Goal: Task Accomplishment & Management: Manage account settings

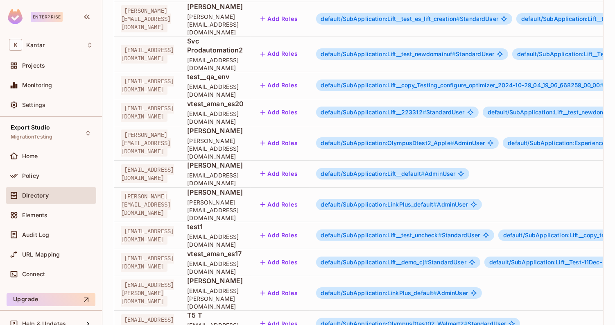
scroll to position [109, 0]
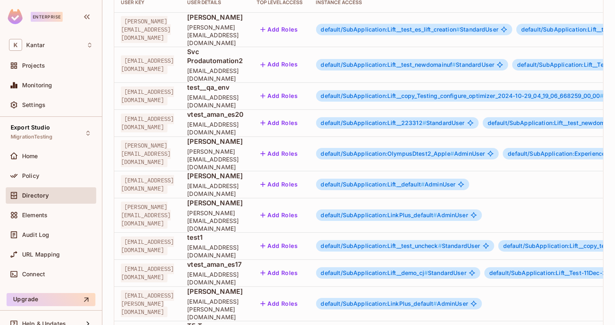
click at [454, 150] on span "default/SubApplication:OlympusDtest2_Apple #" at bounding box center [387, 153] width 133 height 7
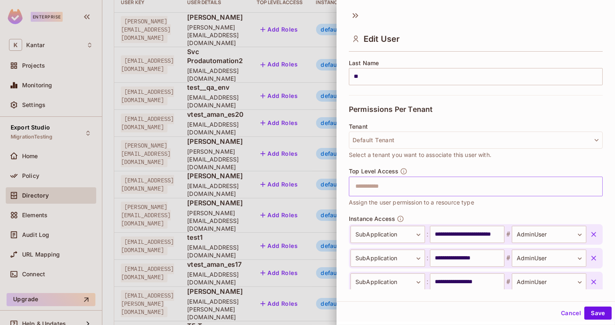
scroll to position [133, 0]
click at [425, 202] on span "Assign the user permission to a resource type" at bounding box center [411, 203] width 125 height 9
click at [426, 196] on div "Top Level Access ​ Assign the user permission to a resource type" at bounding box center [476, 188] width 254 height 39
click at [432, 194] on input "text" at bounding box center [468, 187] width 236 height 16
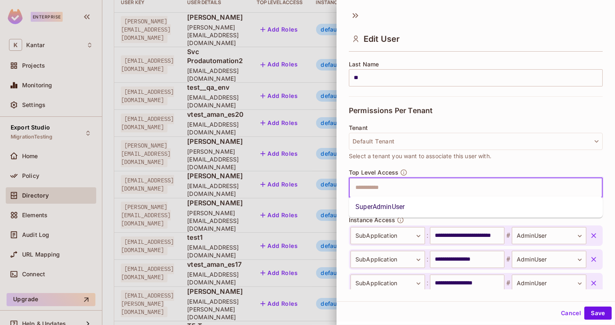
click at [397, 213] on li "SuperAdminUser" at bounding box center [476, 206] width 254 height 15
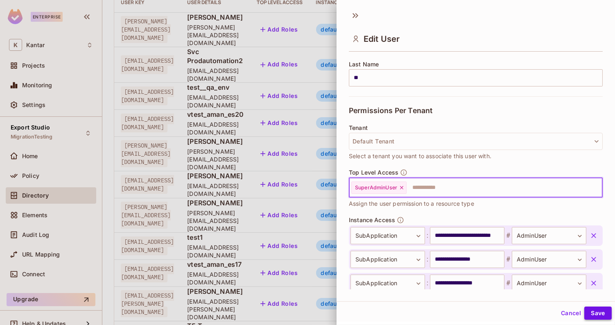
click at [598, 313] on button "Save" at bounding box center [597, 312] width 27 height 13
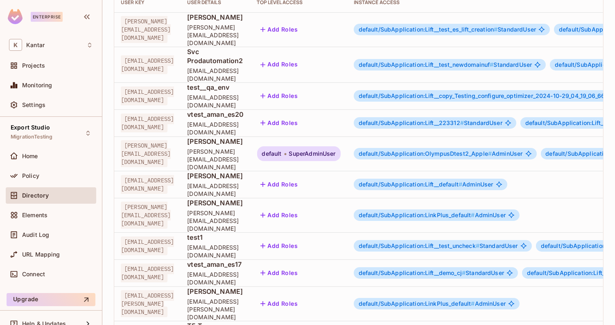
click at [282, 150] on span "default" at bounding box center [272, 153] width 20 height 7
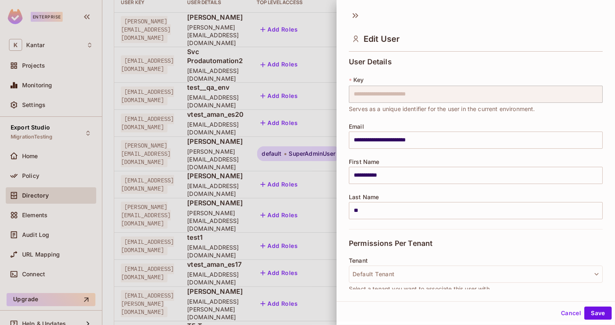
scroll to position [347, 0]
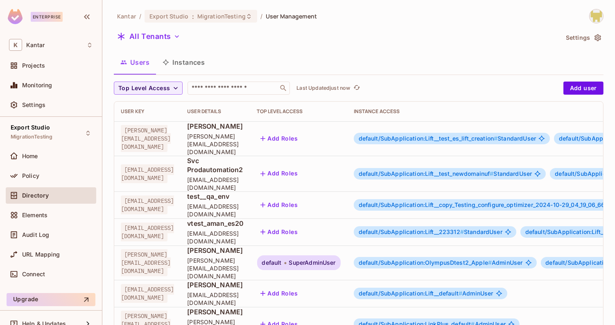
click at [282, 259] on span "default" at bounding box center [272, 262] width 20 height 7
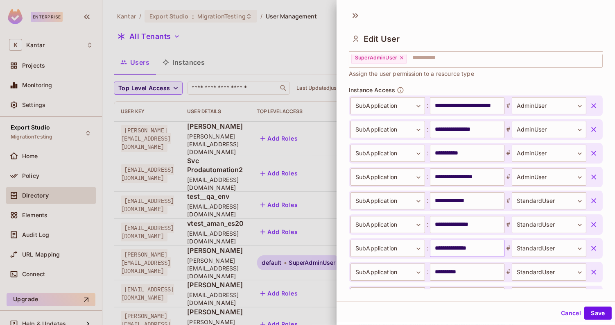
scroll to position [258, 0]
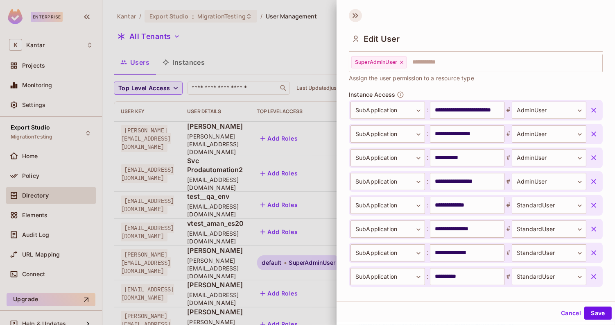
click at [360, 12] on icon at bounding box center [355, 15] width 13 height 13
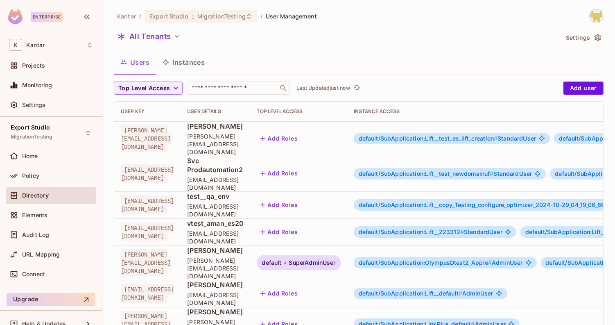
click at [492, 259] on span "default/SubApplication:OlympusDtest2_Apple #" at bounding box center [425, 262] width 133 height 7
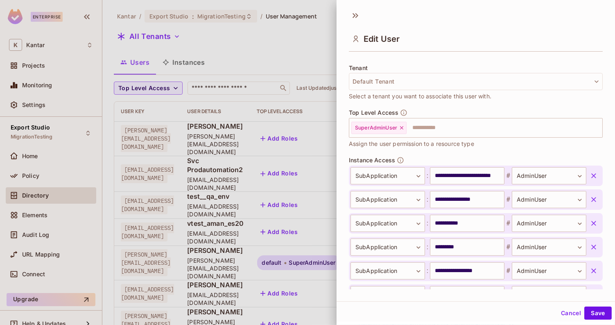
scroll to position [203, 0]
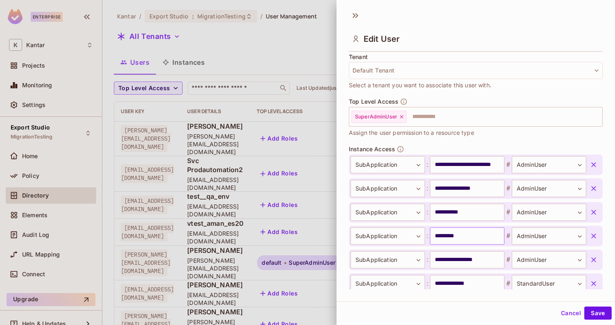
click at [444, 237] on input "*********" at bounding box center [467, 235] width 74 height 17
click at [356, 13] on icon at bounding box center [356, 15] width 3 height 5
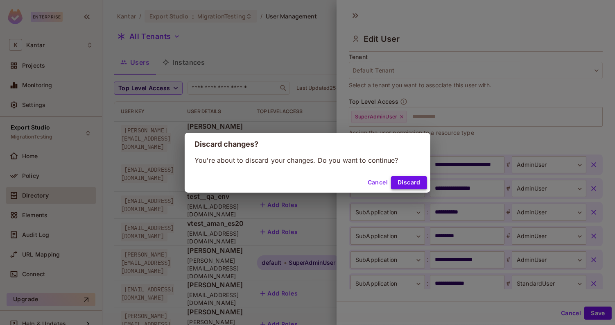
click at [400, 177] on button "Discard" at bounding box center [409, 182] width 36 height 13
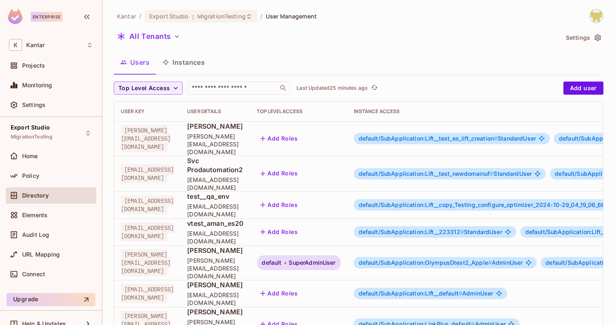
click at [178, 56] on button "Instances" at bounding box center [183, 62] width 55 height 20
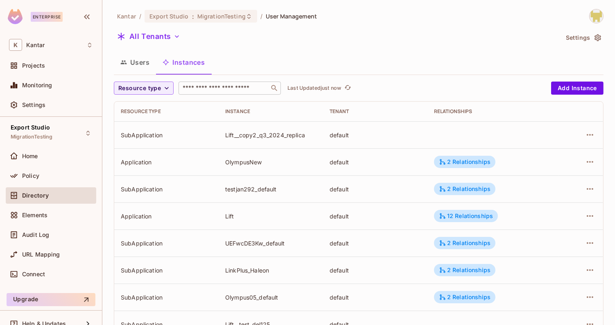
click at [210, 87] on input "text" at bounding box center [224, 88] width 86 height 8
paste input "******"
type input "******"
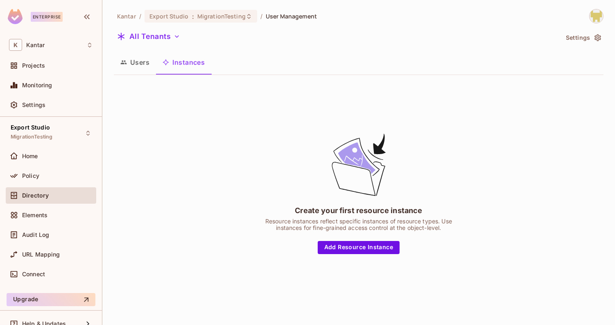
click at [140, 63] on button "Users" at bounding box center [135, 62] width 42 height 20
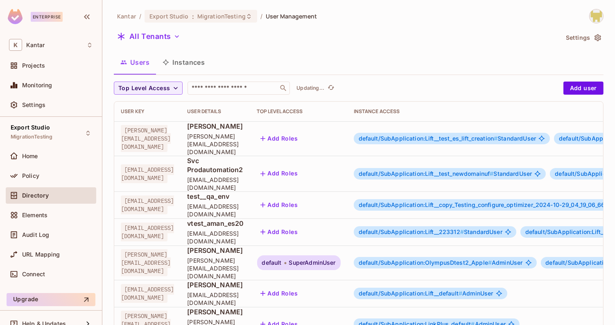
click at [169, 67] on button "Instances" at bounding box center [183, 62] width 55 height 20
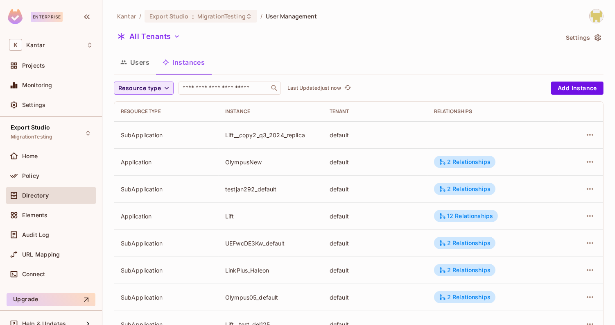
click at [153, 90] on span "Resource type" at bounding box center [139, 88] width 43 height 10
click at [153, 110] on span "Application" at bounding box center [141, 107] width 42 height 8
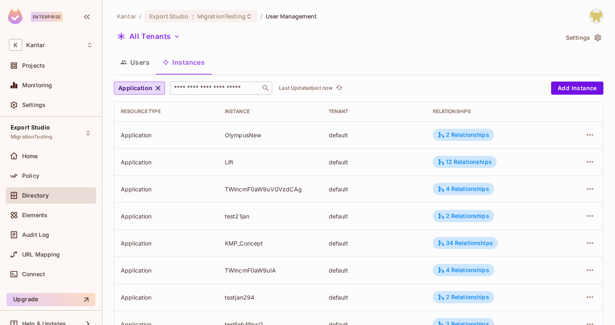
click at [201, 89] on input "text" at bounding box center [215, 88] width 86 height 8
paste input "******"
type input "******"
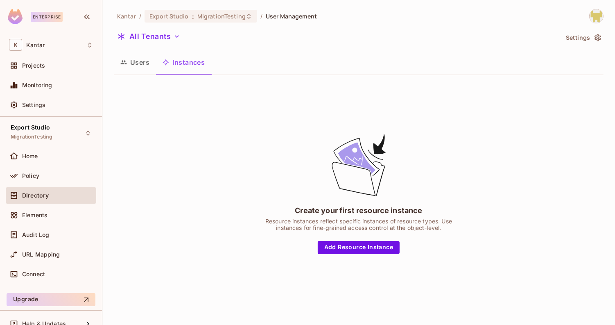
click at [147, 67] on button "Users" at bounding box center [135, 62] width 42 height 20
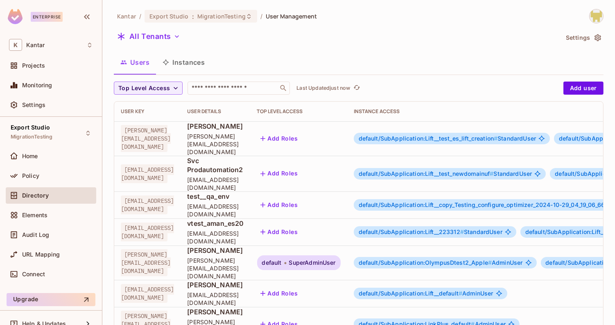
click at [549, 63] on div "Users Instances" at bounding box center [358, 62] width 489 height 20
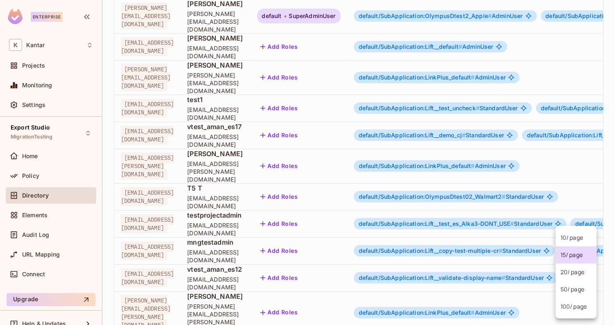
click at [573, 293] on body "Enterprise K Kantar Projects Monitoring Settings Export Studio MigrationTesting…" at bounding box center [307, 162] width 615 height 325
click at [573, 310] on li "100 / page" at bounding box center [575, 306] width 41 height 17
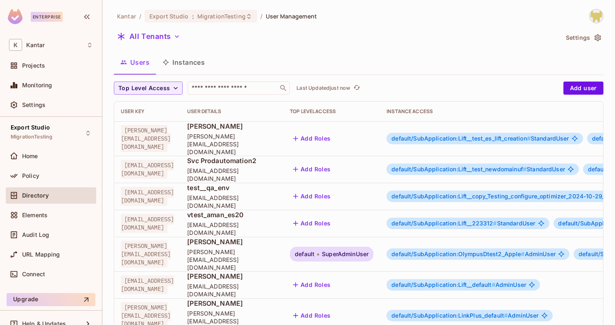
click at [197, 56] on button "Instances" at bounding box center [183, 62] width 55 height 20
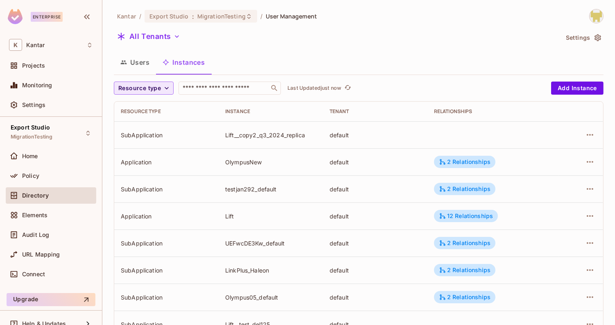
click at [122, 87] on span "Resource type" at bounding box center [139, 88] width 43 height 10
click at [139, 112] on li "Application" at bounding box center [141, 107] width 55 height 18
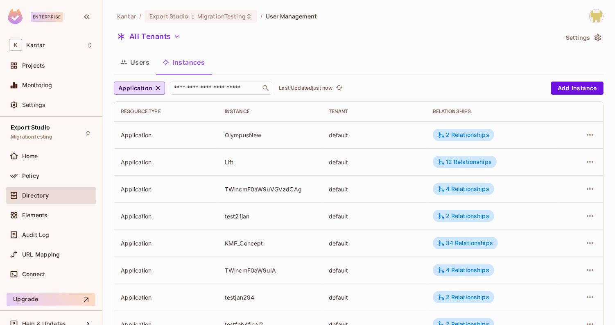
scroll to position [246, 0]
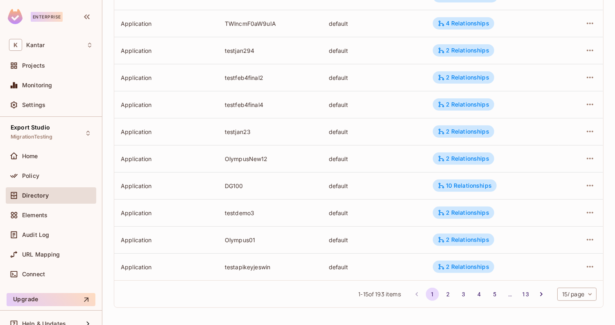
click at [561, 297] on body "Enterprise K Kantar Projects Monitoring Settings Export Studio MigrationTesting…" at bounding box center [307, 162] width 615 height 325
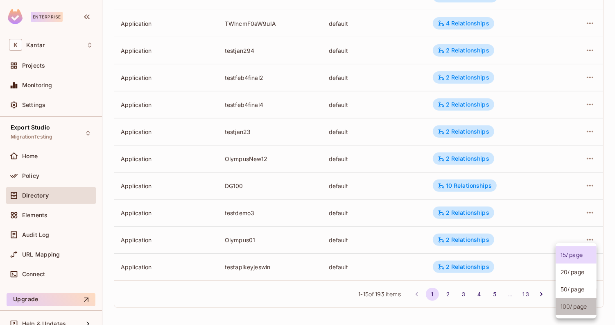
click at [561, 308] on li "100 / page" at bounding box center [575, 306] width 41 height 17
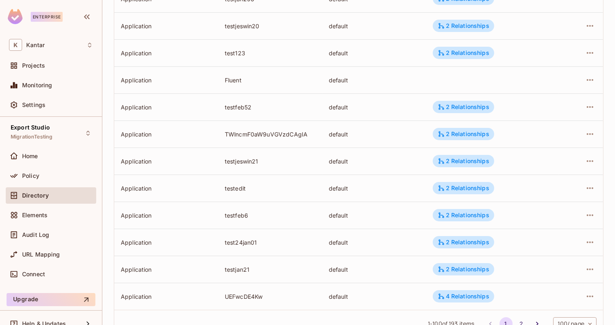
scroll to position [2542, 0]
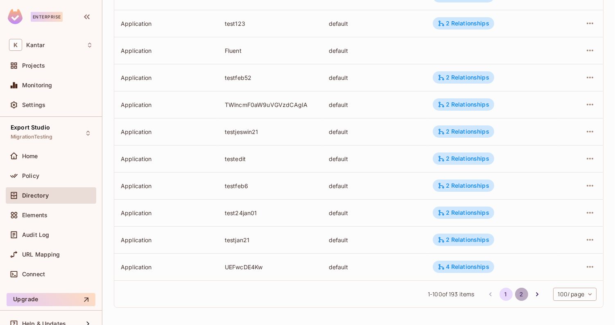
click at [516, 294] on button "2" at bounding box center [521, 293] width 13 height 13
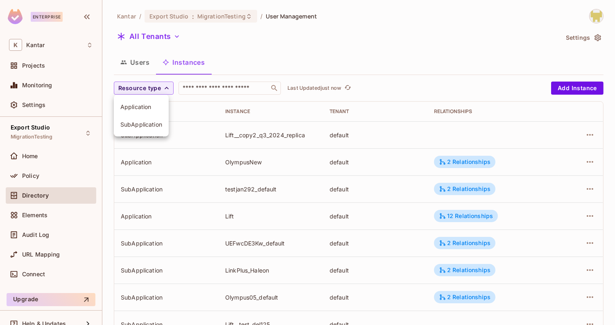
click at [160, 104] on span "Application" at bounding box center [141, 107] width 42 height 8
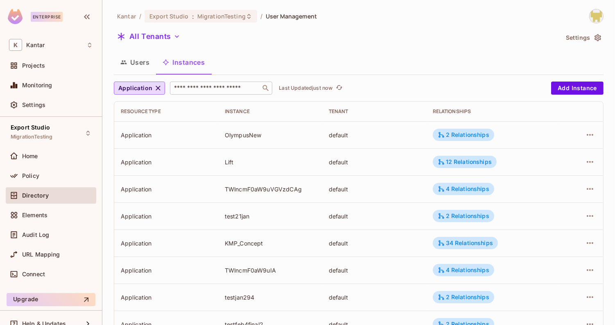
click at [191, 91] on input "text" at bounding box center [215, 88] width 86 height 8
paste input "******"
type input "******"
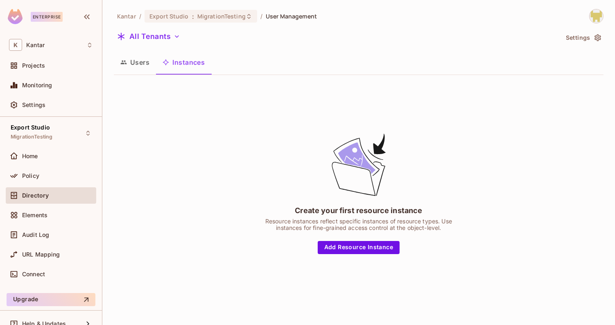
click at [148, 70] on button "Users" at bounding box center [135, 62] width 42 height 20
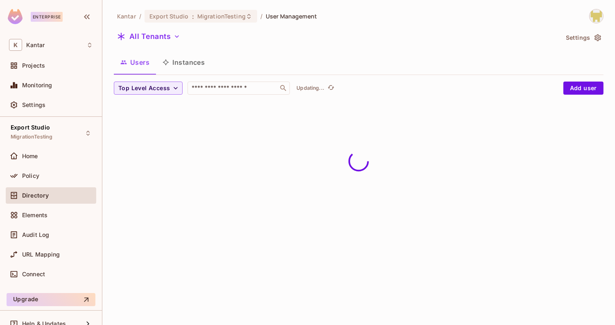
click at [187, 61] on button "Instances" at bounding box center [183, 62] width 55 height 20
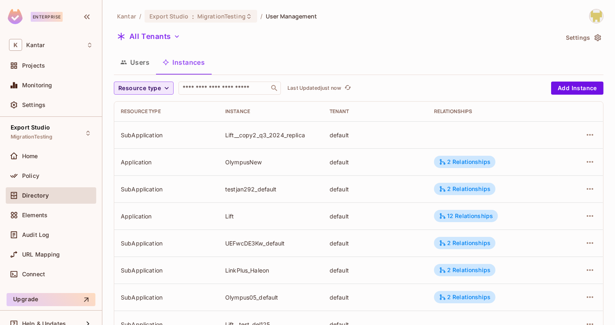
click at [162, 89] on icon "button" at bounding box center [166, 88] width 8 height 8
click at [160, 107] on span "Application" at bounding box center [141, 107] width 42 height 8
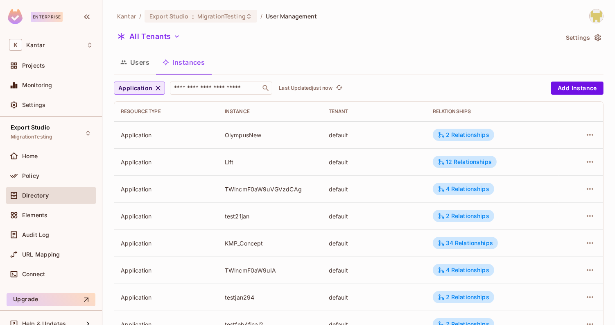
scroll to position [246, 0]
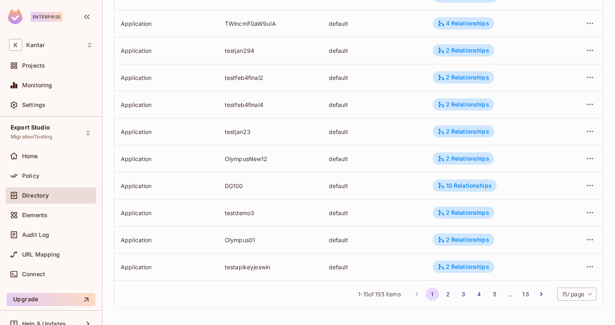
click at [561, 287] on body "Enterprise K Kantar Projects Monitoring Settings Export Studio MigrationTesting…" at bounding box center [307, 162] width 615 height 325
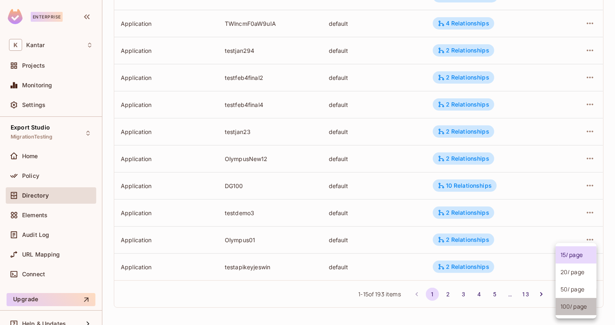
click at [572, 308] on li "100 / page" at bounding box center [575, 306] width 41 height 17
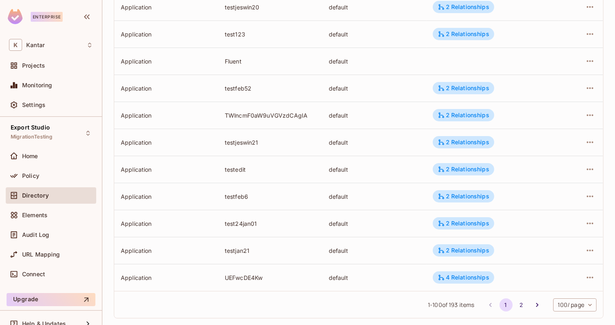
scroll to position [2542, 0]
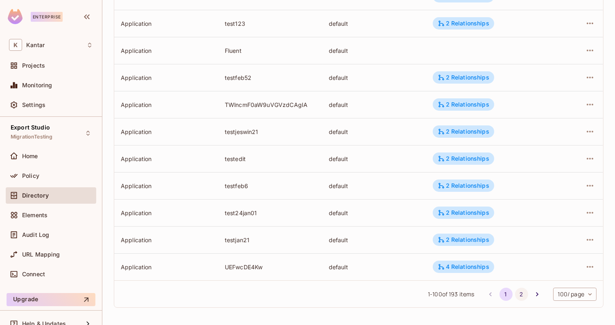
click at [521, 291] on button "2" at bounding box center [521, 293] width 13 height 13
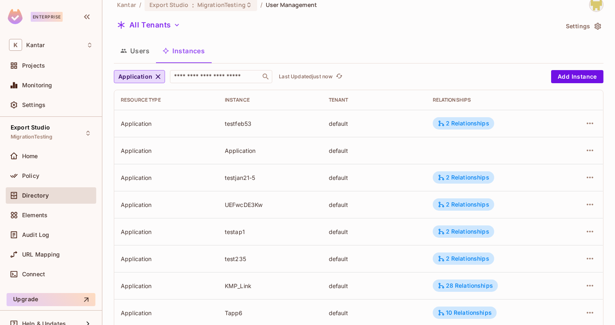
scroll to position [0, 0]
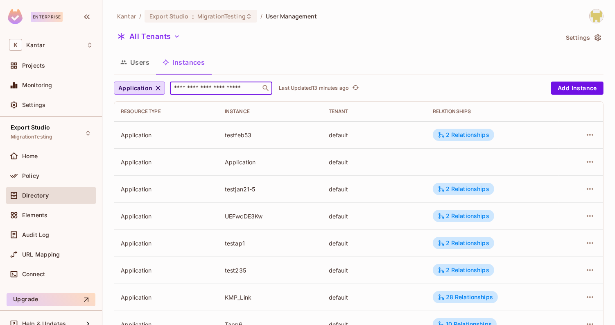
click at [237, 87] on input "text" at bounding box center [215, 88] width 86 height 8
paste input "**********"
type input "**********"
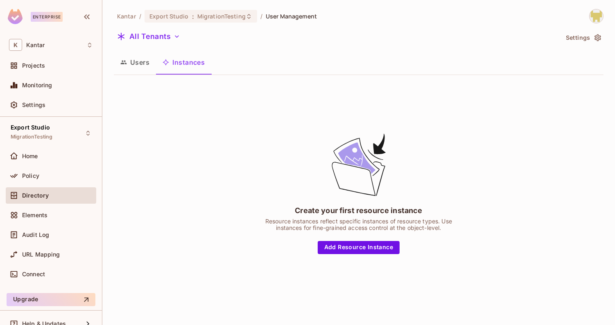
click at [134, 60] on button "Users" at bounding box center [135, 62] width 42 height 20
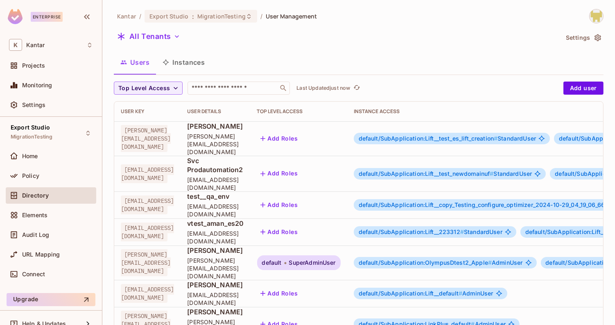
click at [178, 64] on button "Instances" at bounding box center [183, 62] width 55 height 20
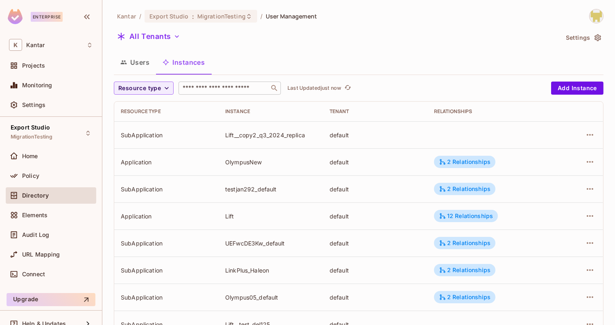
click at [189, 89] on input "text" at bounding box center [224, 88] width 86 height 8
paste input "**********"
type input "**********"
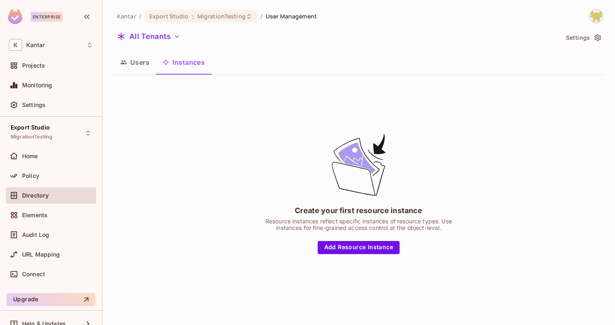
click at [149, 67] on button "Users" at bounding box center [135, 62] width 42 height 20
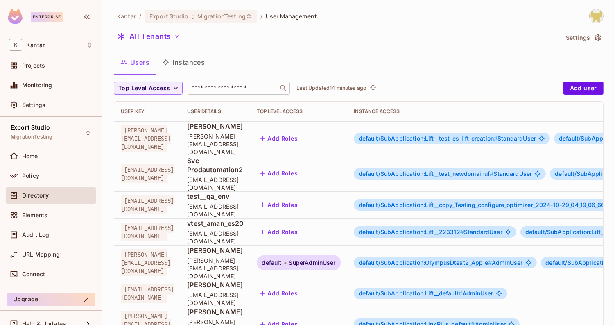
click at [210, 88] on input "text" at bounding box center [233, 88] width 86 height 8
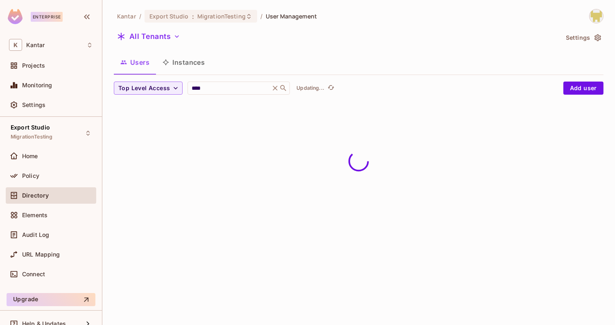
click at [250, 61] on div "Users Instances" at bounding box center [358, 62] width 489 height 20
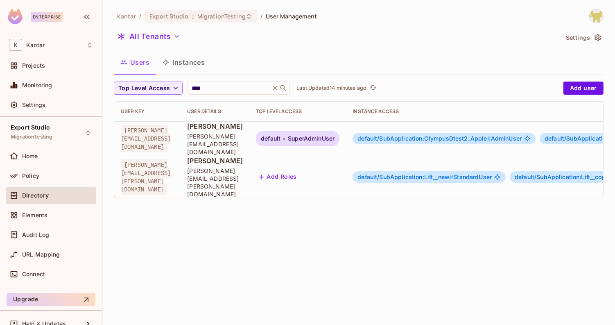
click at [422, 135] on span "default/SubApplication:OlympusDtest2_Apple #" at bounding box center [423, 138] width 133 height 7
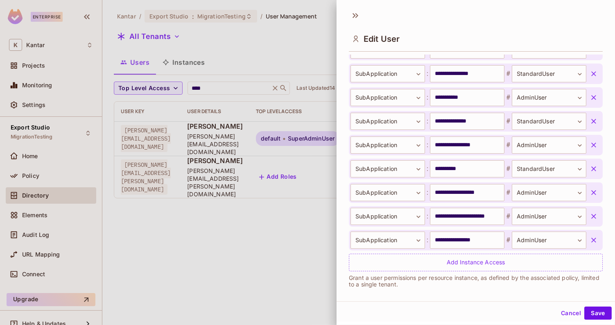
scroll to position [489, 0]
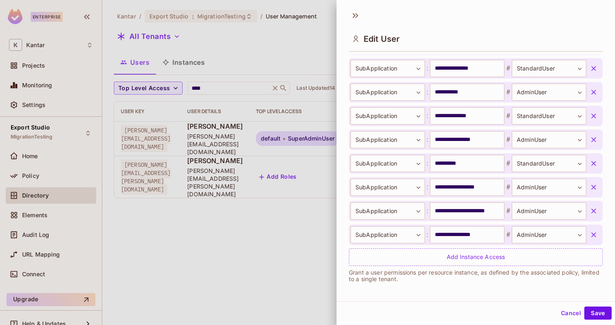
click at [377, 22] on div "Edit User" at bounding box center [475, 31] width 278 height 45
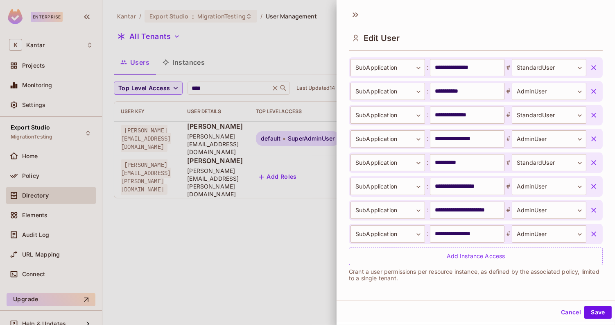
click at [385, 21] on div "Edit User" at bounding box center [475, 30] width 278 height 45
click at [434, 15] on div "Edit User" at bounding box center [475, 30] width 278 height 45
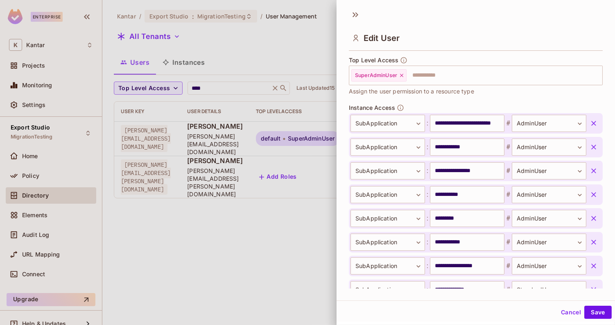
scroll to position [212, 0]
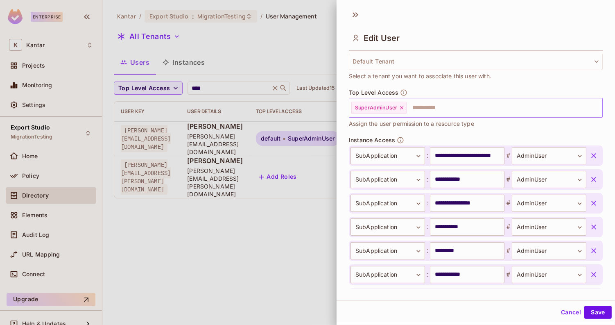
click at [405, 108] on div "SuperAdminUser" at bounding box center [378, 107] width 55 height 12
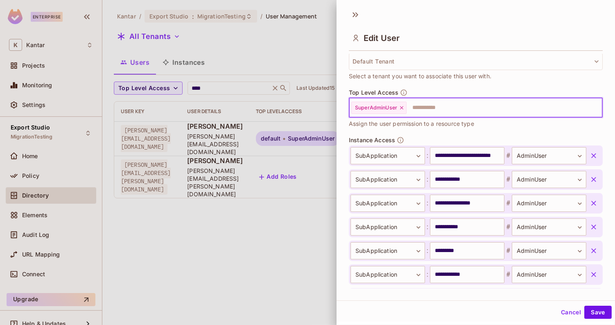
click at [400, 105] on icon at bounding box center [402, 108] width 6 height 6
click at [595, 313] on button "Save" at bounding box center [597, 311] width 27 height 13
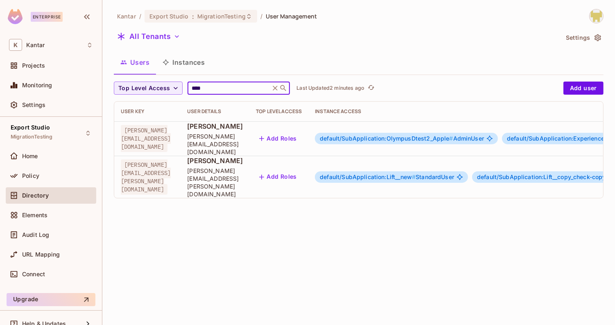
click at [214, 90] on input "****" at bounding box center [229, 88] width 78 height 8
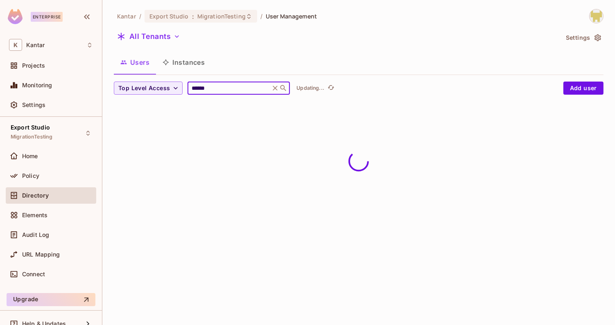
click at [260, 65] on div "Users Instances" at bounding box center [358, 62] width 489 height 20
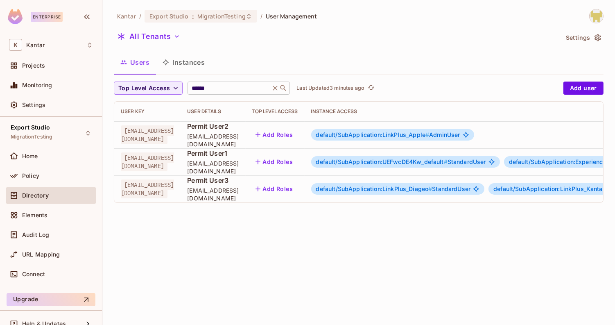
click at [228, 91] on input "******" at bounding box center [229, 88] width 78 height 8
type input "*****"
click at [281, 62] on div "Users Instances" at bounding box center [358, 62] width 489 height 20
